Goal: Transaction & Acquisition: Purchase product/service

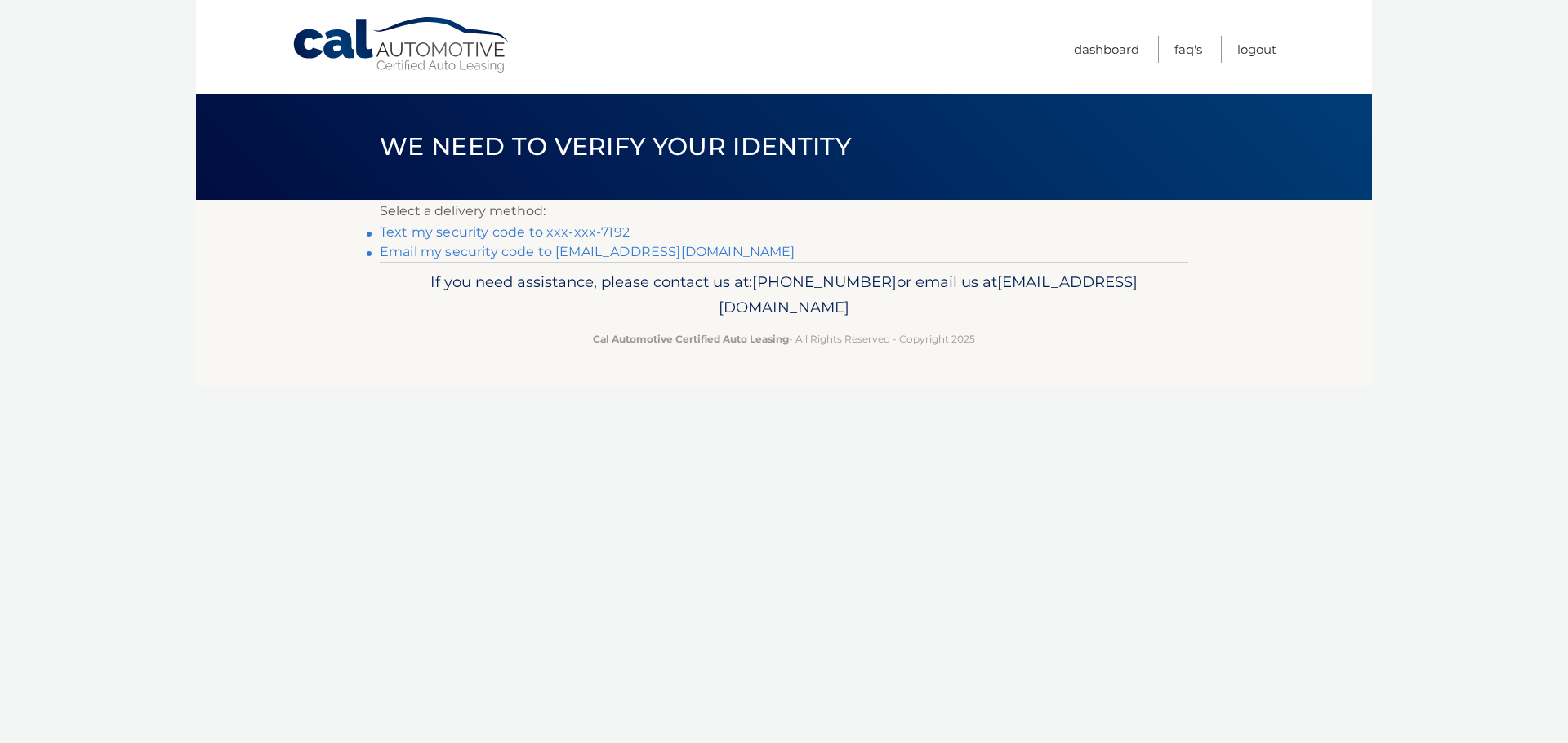
click at [610, 229] on link "Text my security code to xxx-xxx-7192" at bounding box center [505, 232] width 250 height 16
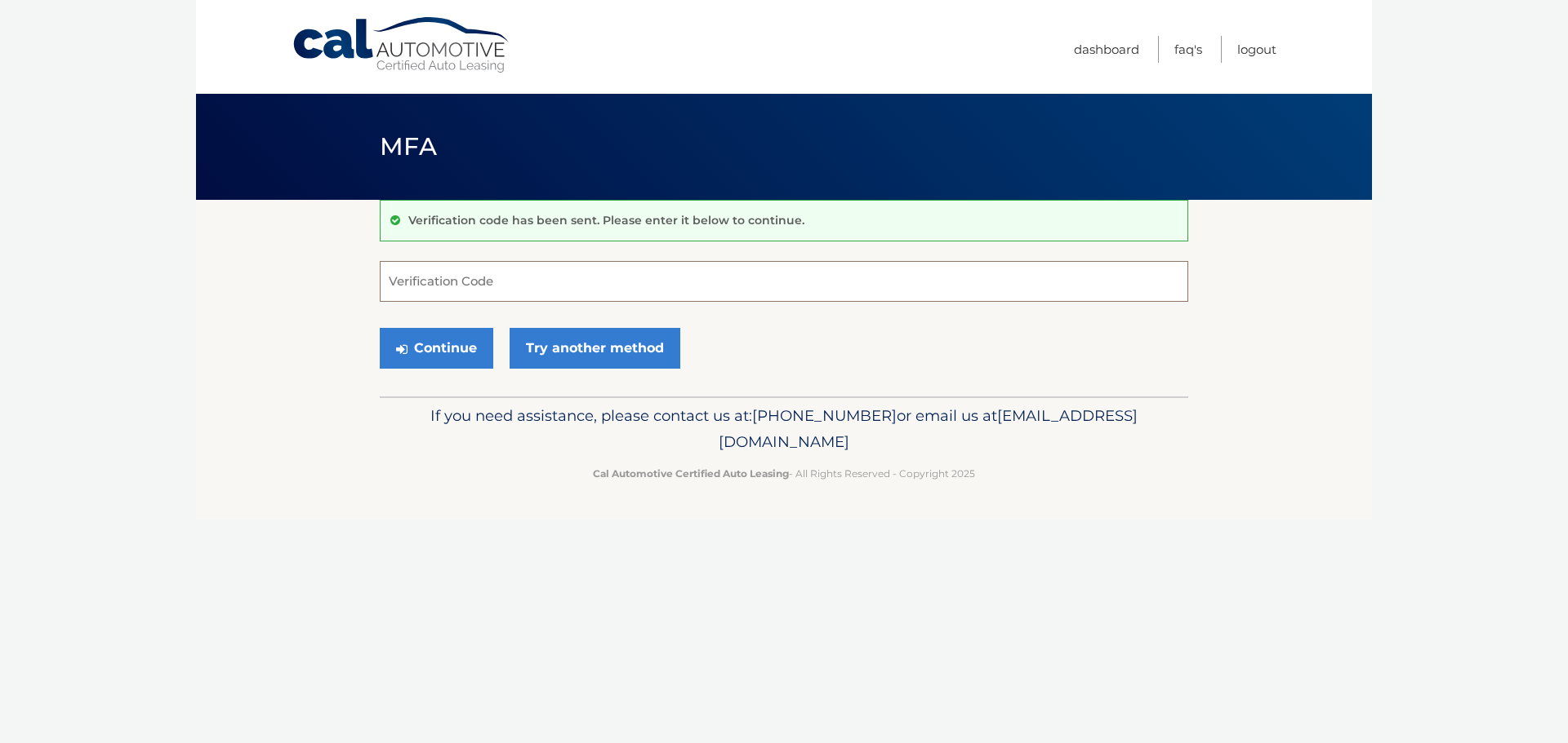
click at [575, 282] on input "Verification Code" at bounding box center [784, 282] width 809 height 40
type input "541496"
click at [469, 352] on button "Continue" at bounding box center [436, 349] width 114 height 40
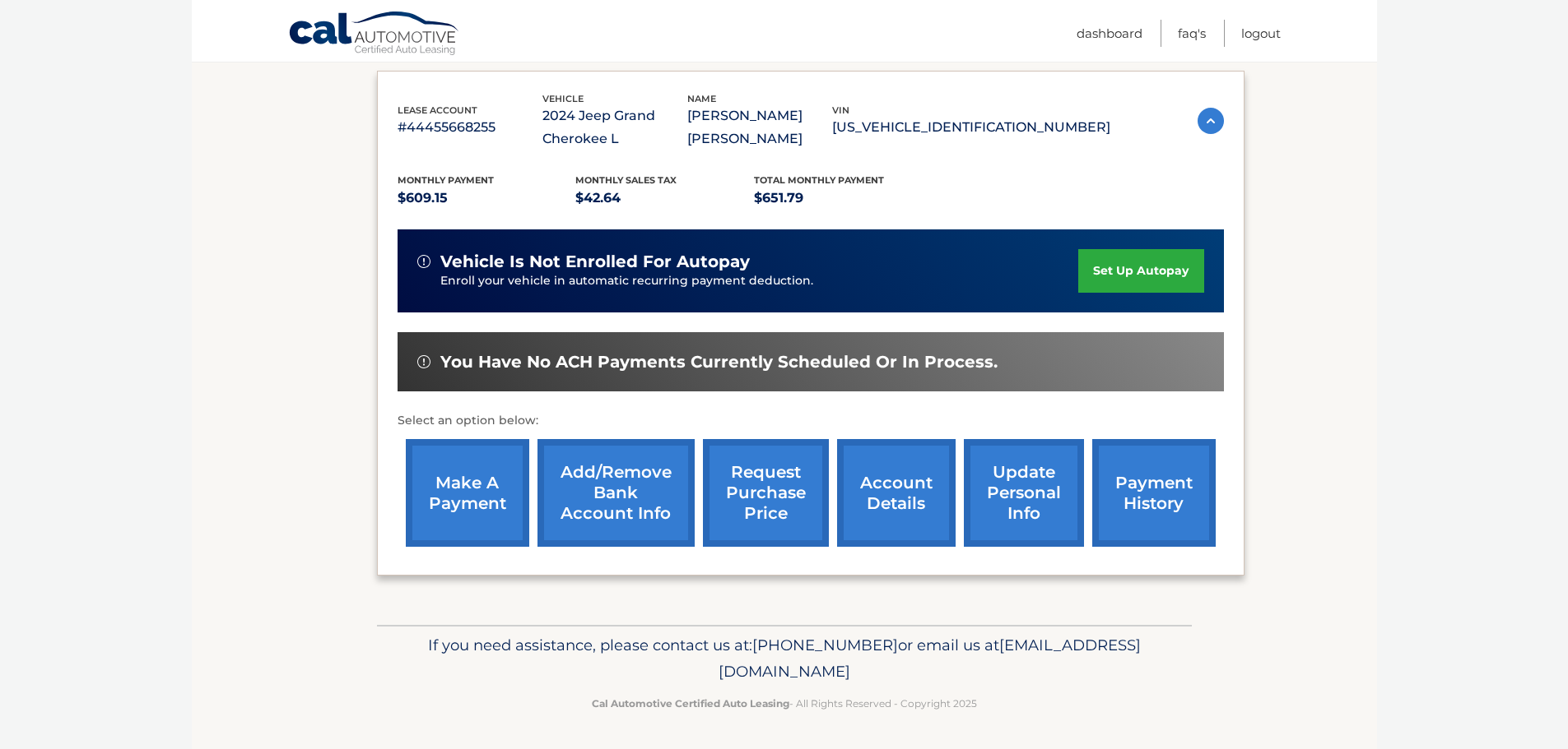
scroll to position [271, 0]
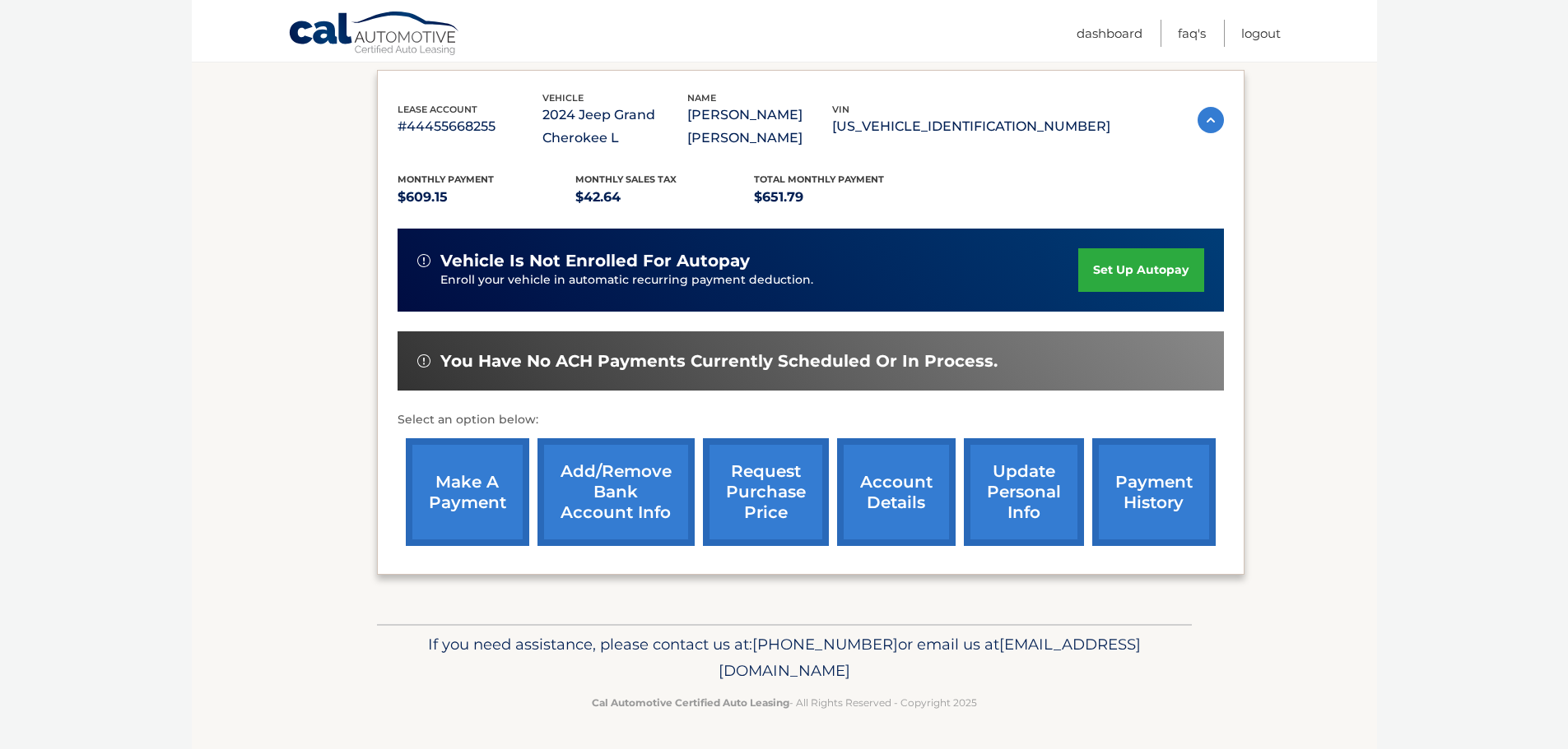
click at [479, 512] on link "make a payment" at bounding box center [467, 492] width 123 height 107
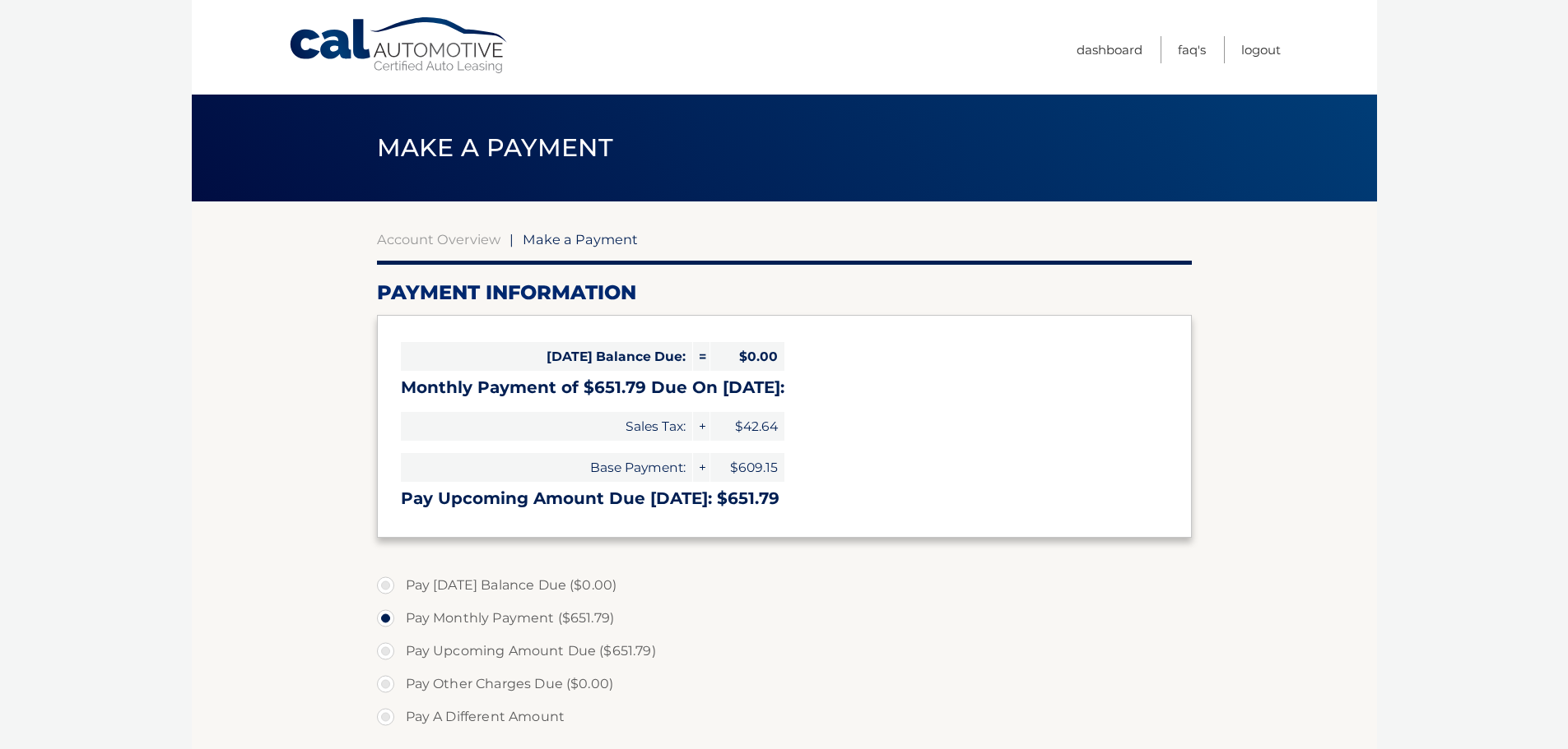
select select "NDdmMzUwMDAtMDBjZS00M2Y2LWI3ZDgtN2U2Njc3MzZlY2Vk"
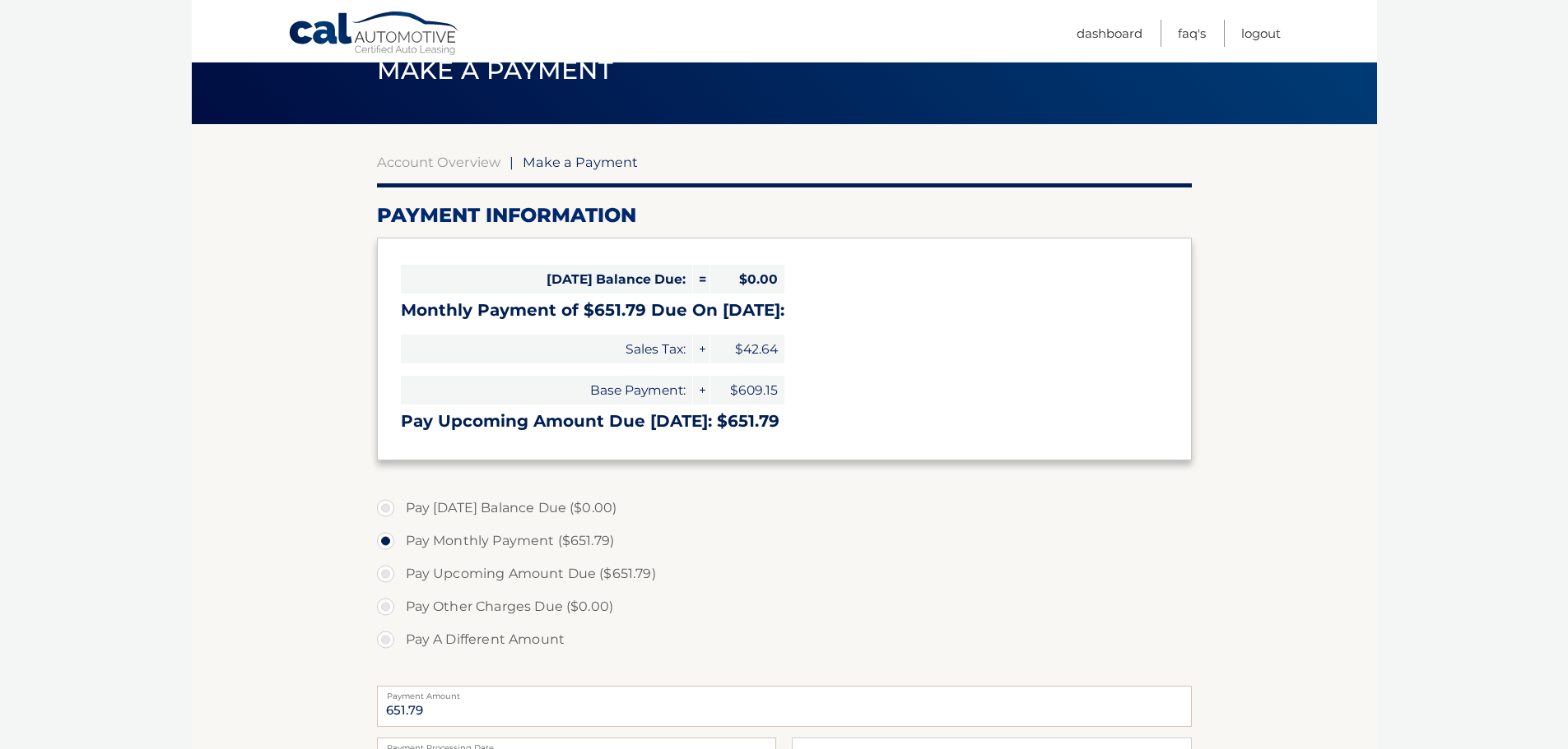
scroll to position [247, 0]
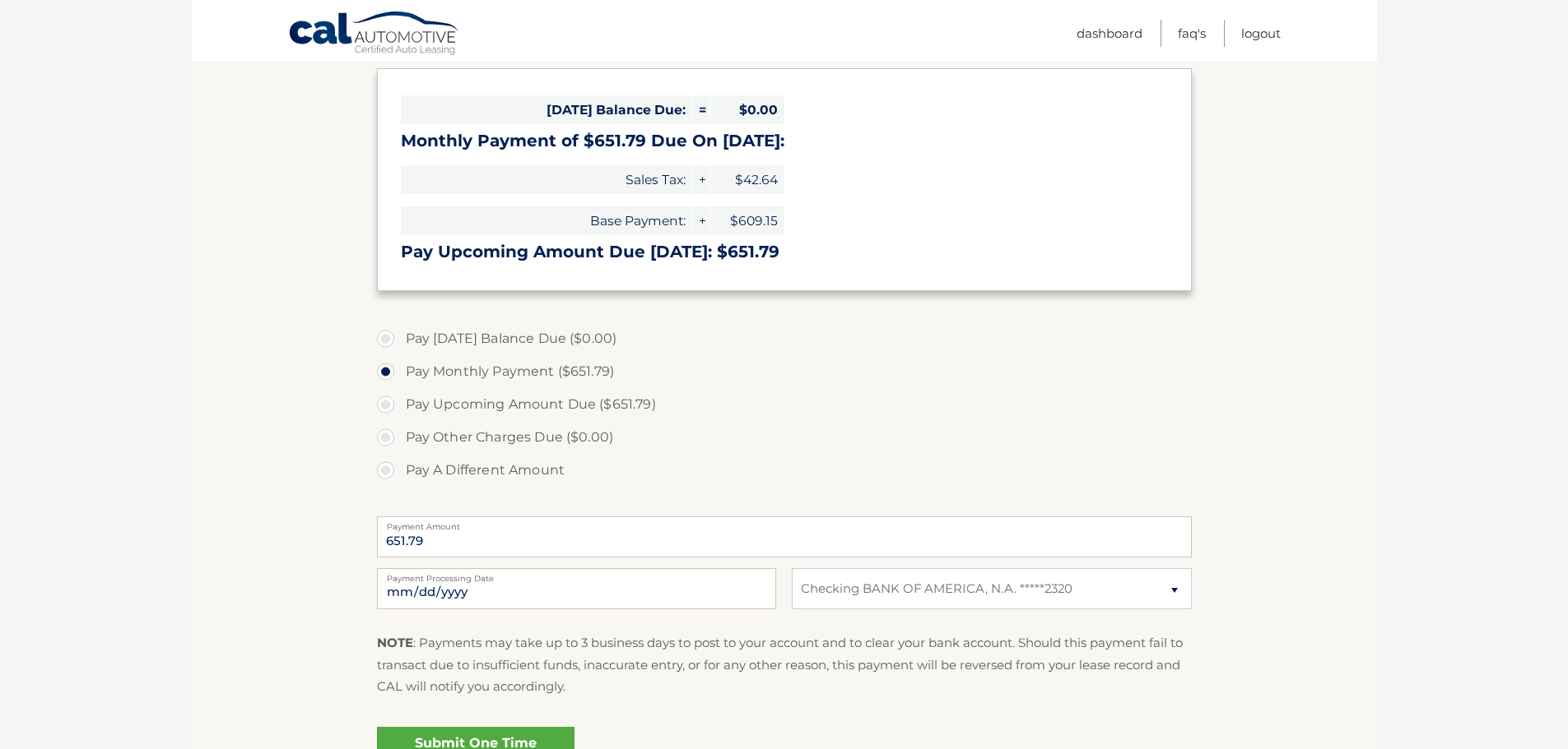
click at [388, 403] on label "Pay Upcoming Amount Due ($651.79)" at bounding box center [785, 405] width 815 height 33
click at [388, 403] on input "Pay Upcoming Amount Due ($651.79)" at bounding box center [392, 402] width 17 height 27
radio input "true"
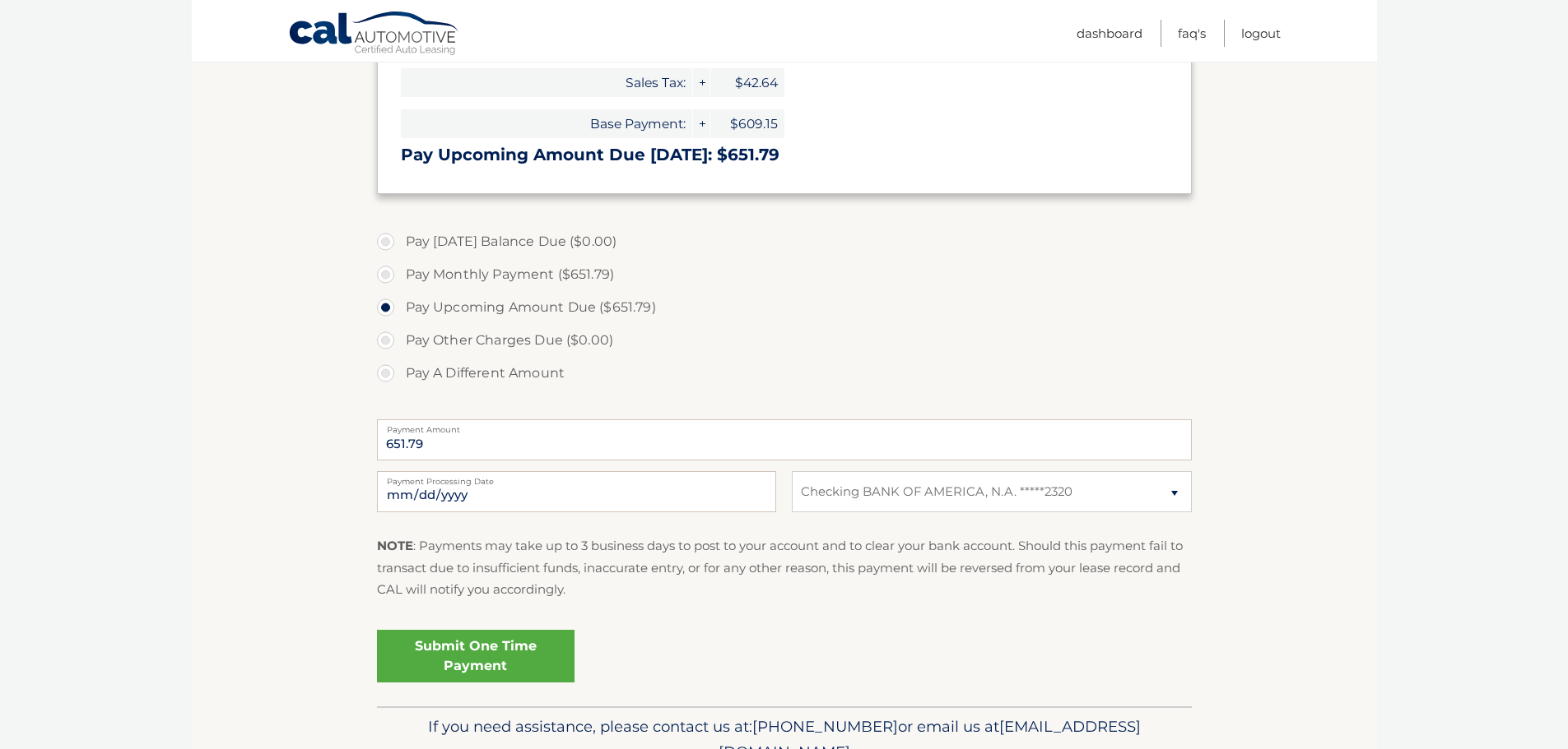
click at [485, 650] on link "Submit One Time Payment" at bounding box center [476, 656] width 197 height 52
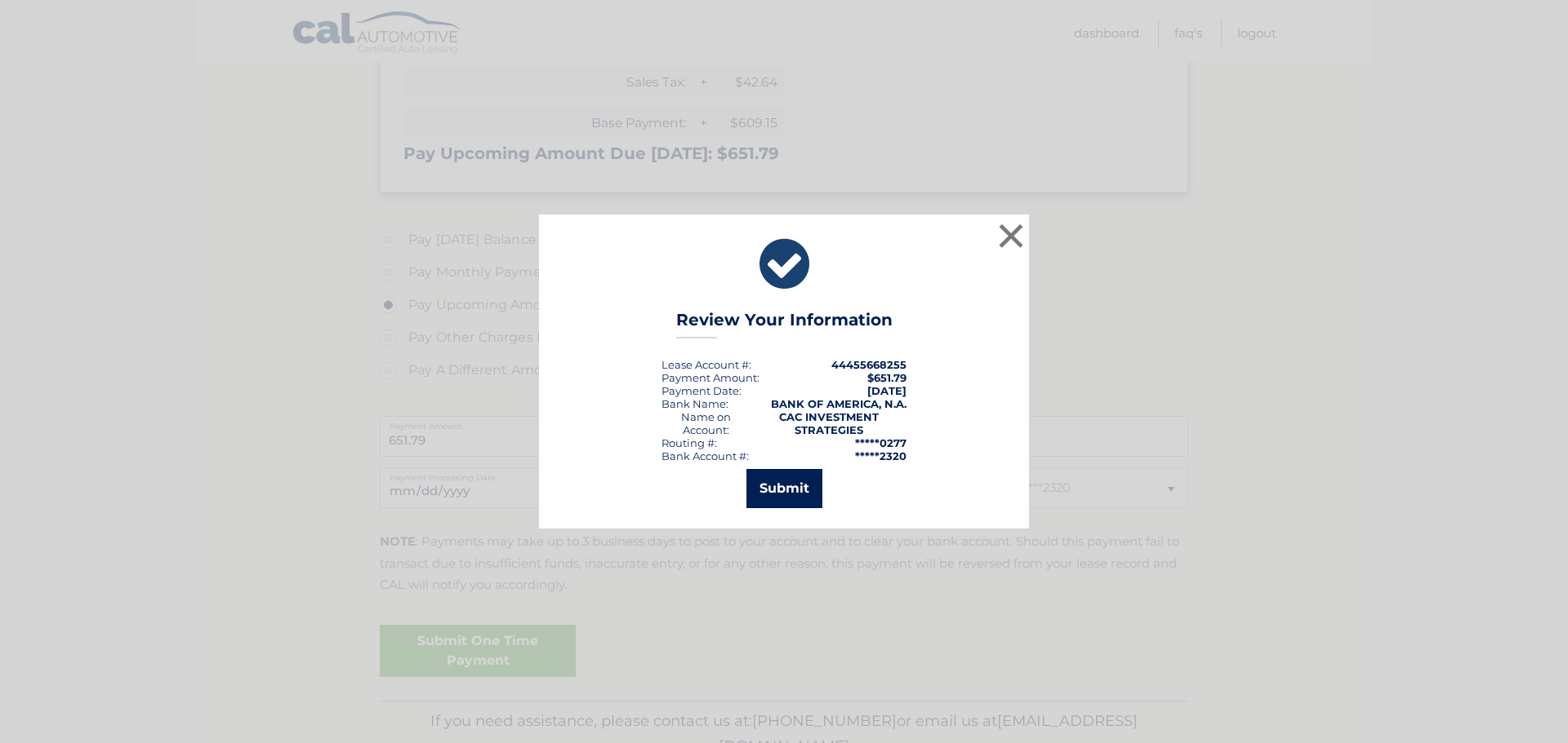
drag, startPoint x: 799, startPoint y: 487, endPoint x: 908, endPoint y: 468, distance: 110.6
click at [822, 487] on div "Submit" at bounding box center [784, 486] width 449 height 46
click at [782, 488] on button "Submit" at bounding box center [784, 489] width 76 height 39
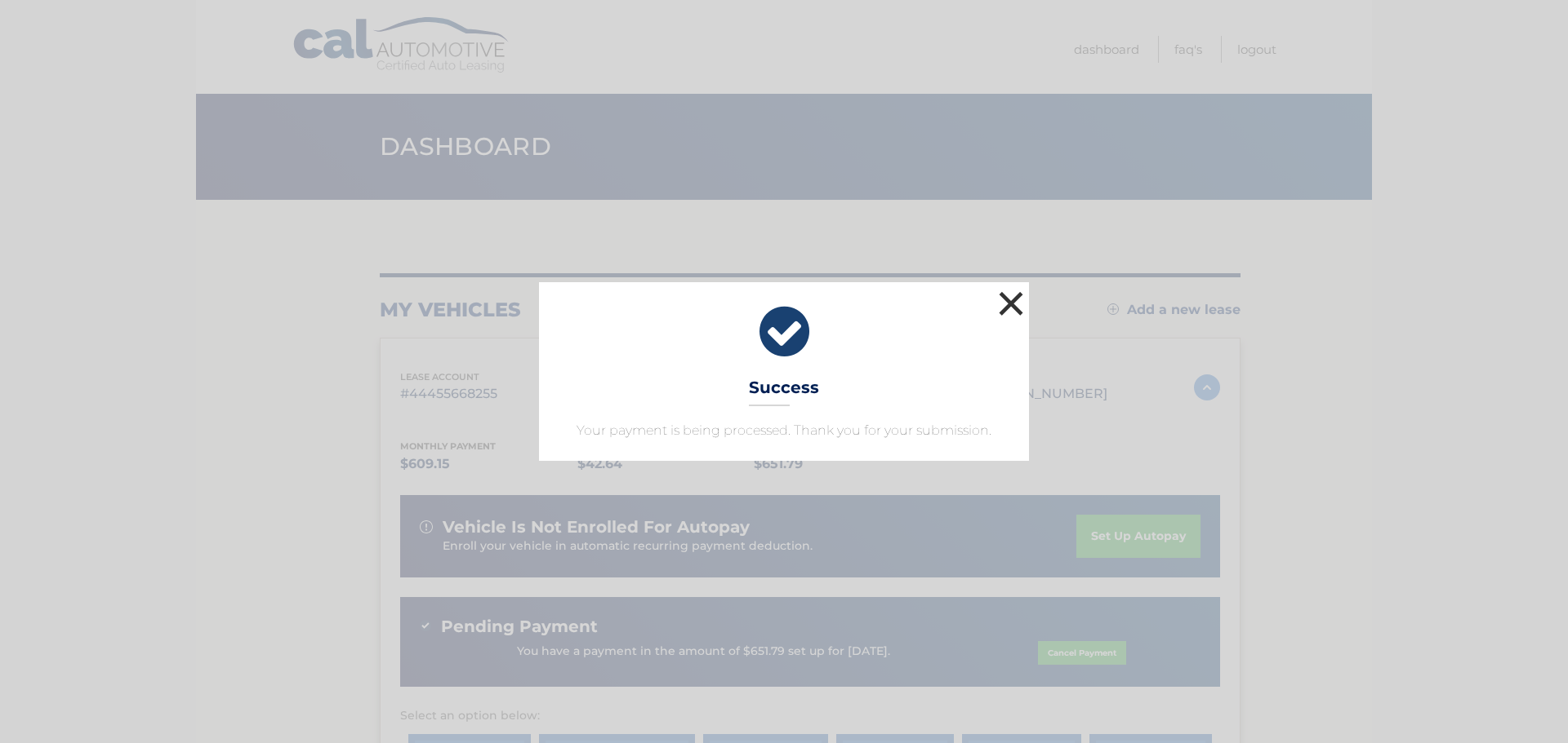
click at [1005, 296] on button "×" at bounding box center [1010, 303] width 33 height 33
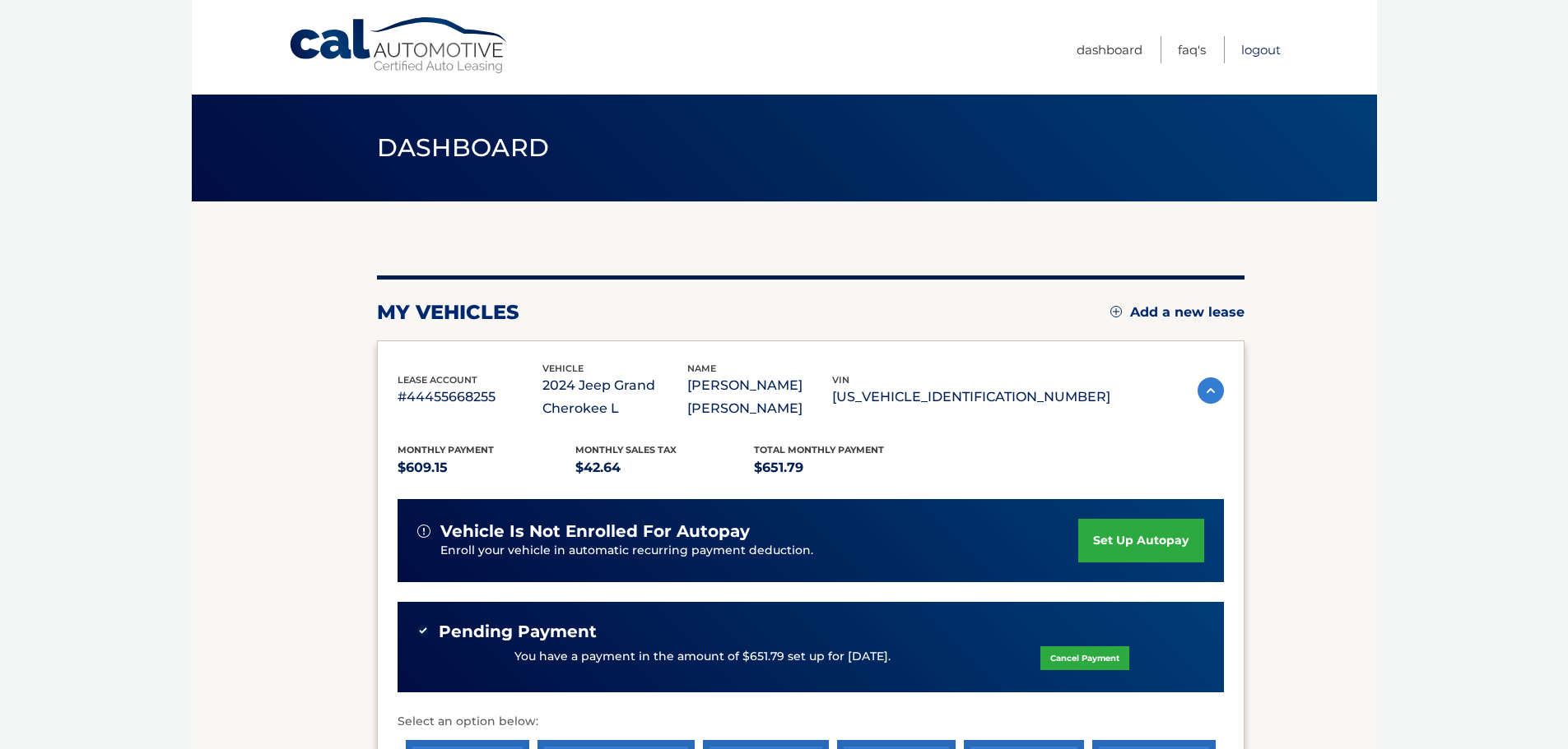
click at [1257, 55] on link "Logout" at bounding box center [1261, 50] width 39 height 28
